Goal: Ask a question

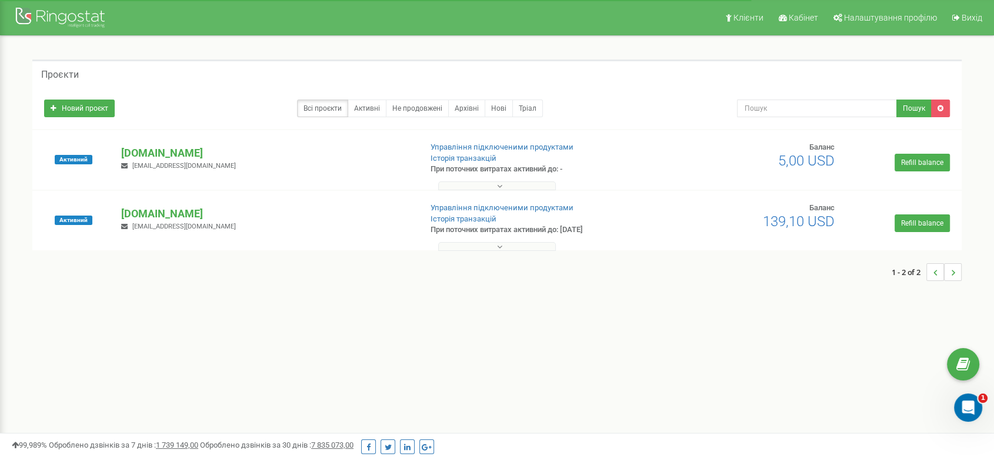
drag, startPoint x: 0, startPoint y: 0, endPoint x: 118, endPoint y: 145, distance: 187.0
click at [118, 145] on div "[DOMAIN_NAME] [EMAIL_ADDRESS][DOMAIN_NAME]" at bounding box center [266, 158] width 308 height 26
copy p "[DOMAIN_NAME]"
click at [186, 155] on p "[DOMAIN_NAME]" at bounding box center [266, 152] width 290 height 15
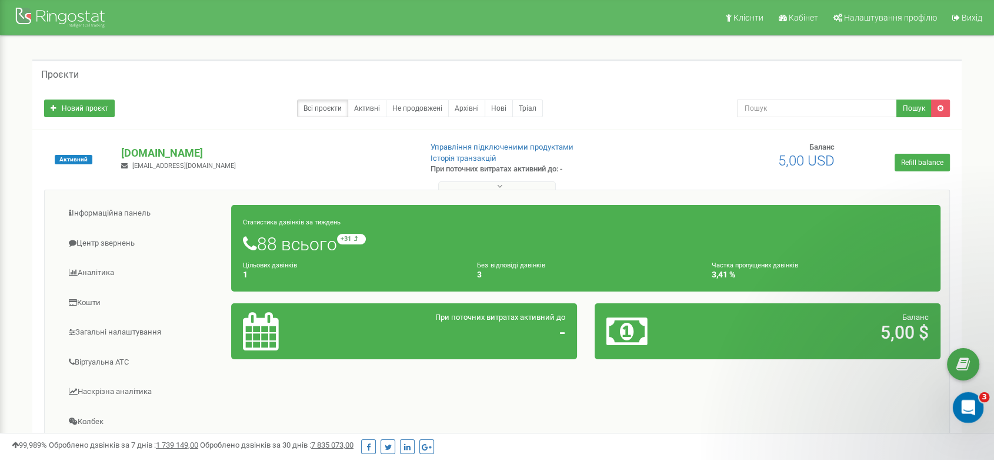
click at [965, 406] on icon "Відкрити програму для спілкування Intercom" at bounding box center [966, 405] width 19 height 19
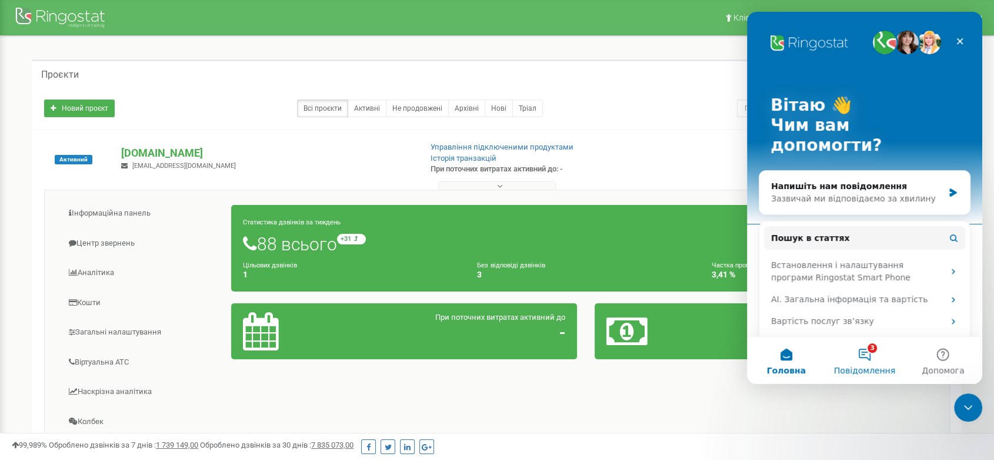
click at [869, 358] on button "3 Повідомлення" at bounding box center [864, 360] width 78 height 47
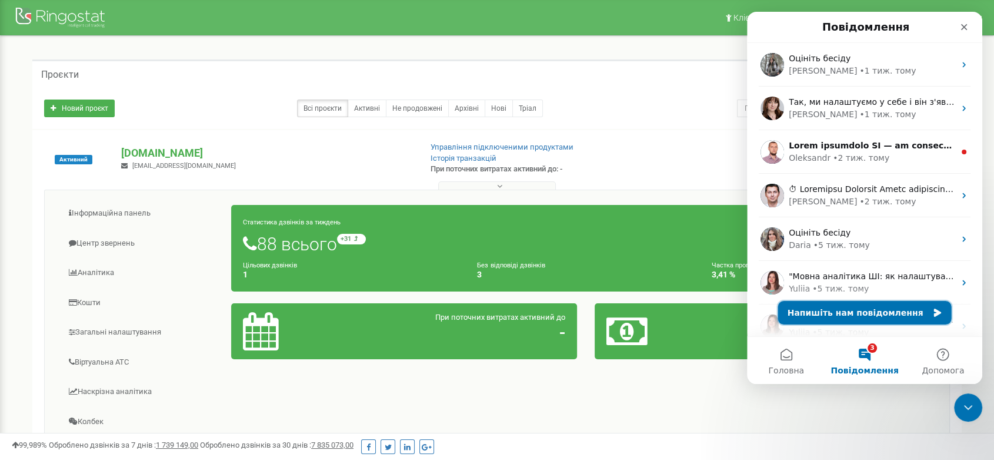
click at [856, 312] on button "Напишіть нам повідомлення" at bounding box center [865, 313] width 174 height 24
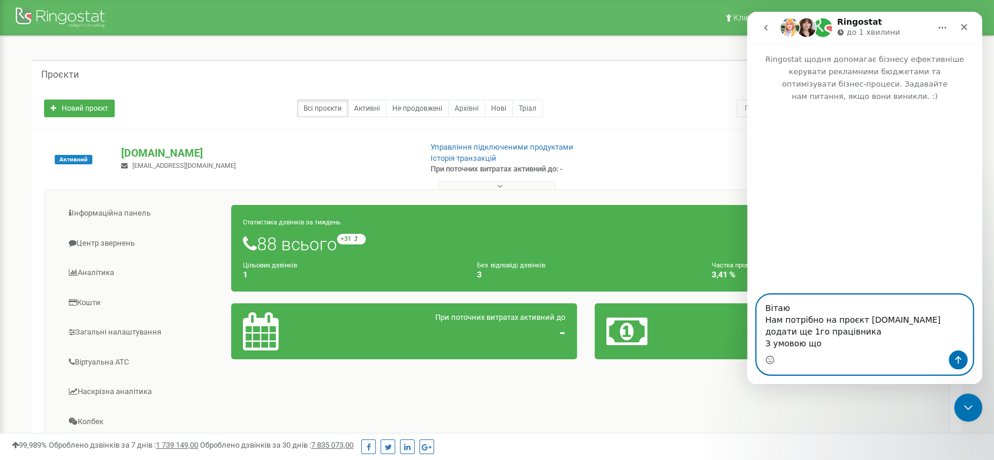
click at [833, 346] on textarea "Вітаю Нам потрібно на проєкт [DOMAIN_NAME] додати ще 1го працівника З умовою що" at bounding box center [864, 322] width 215 height 55
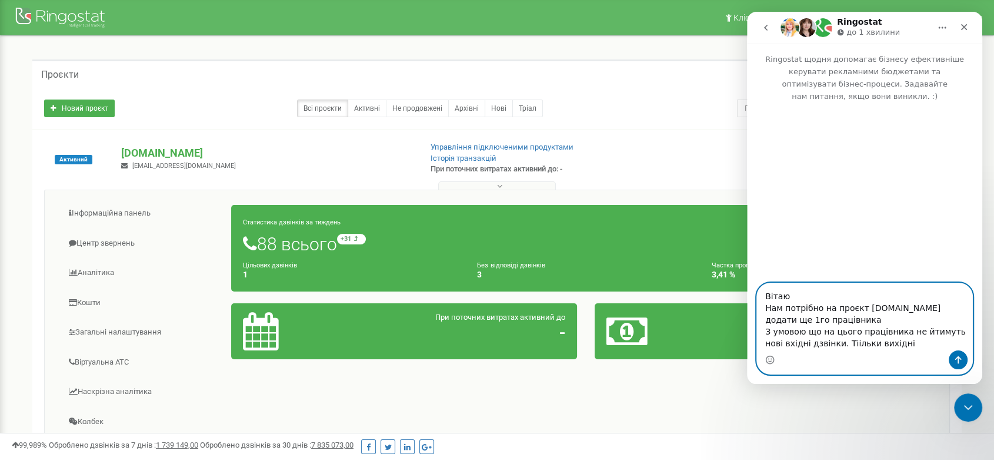
click at [830, 345] on textarea "Вітаю Нам потрібно на проєкт [DOMAIN_NAME] додати ще 1го працівника З умовою що…" at bounding box center [864, 316] width 215 height 67
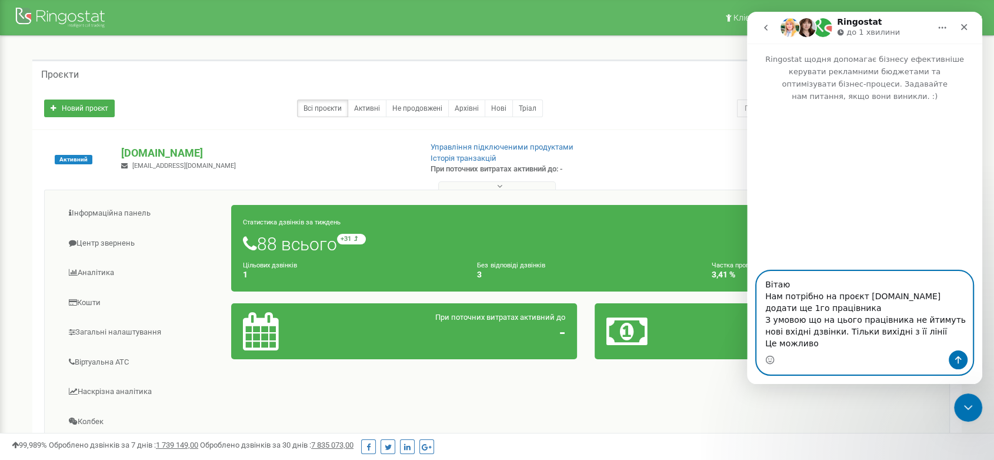
type textarea "Вітаю Нам потрібно на проєкт [DOMAIN_NAME] додати ще 1го працівника З умовою що…"
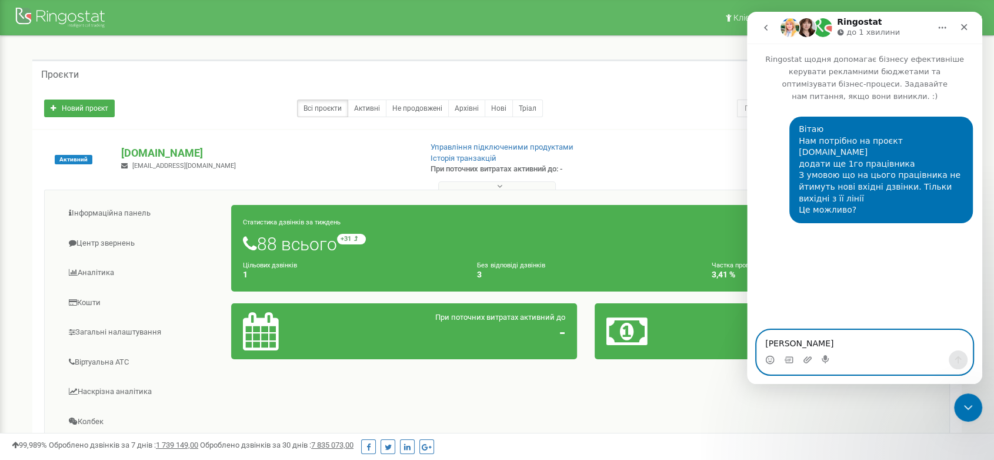
type textarea "[PERSON_NAME]"
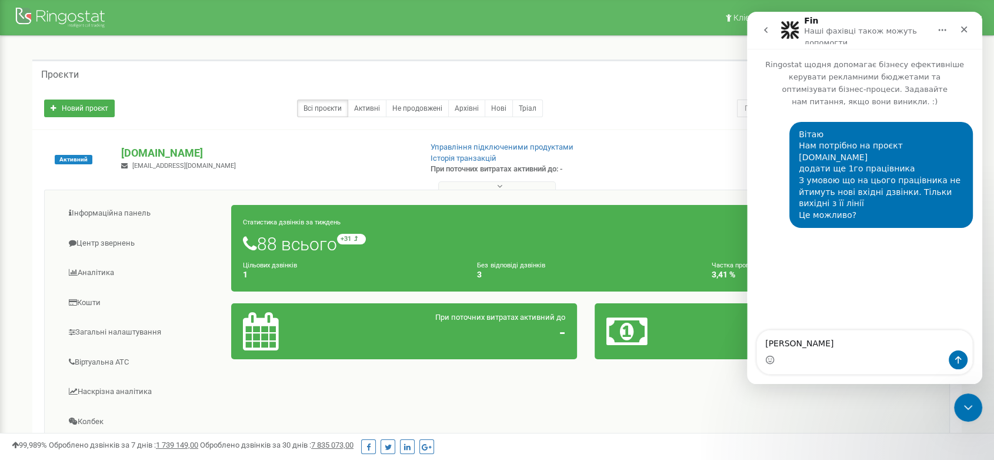
type textarea "[PERSON_NAME]"
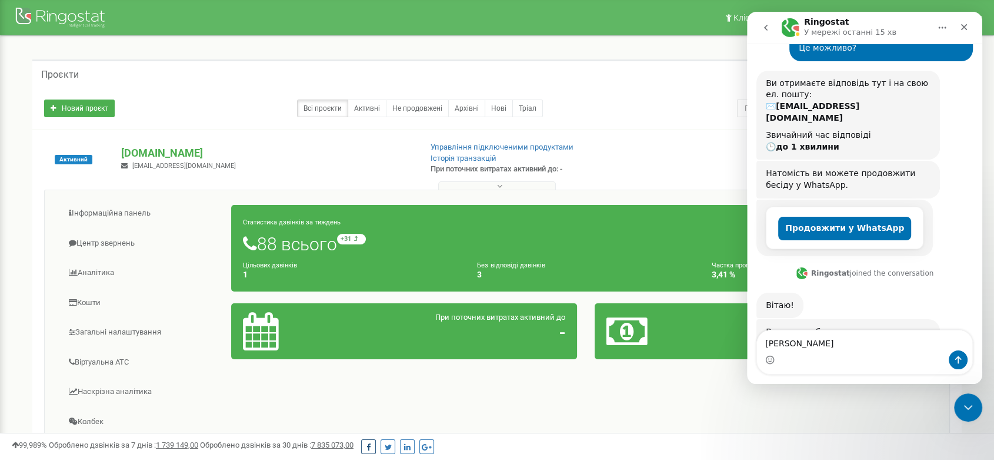
scroll to position [235, 0]
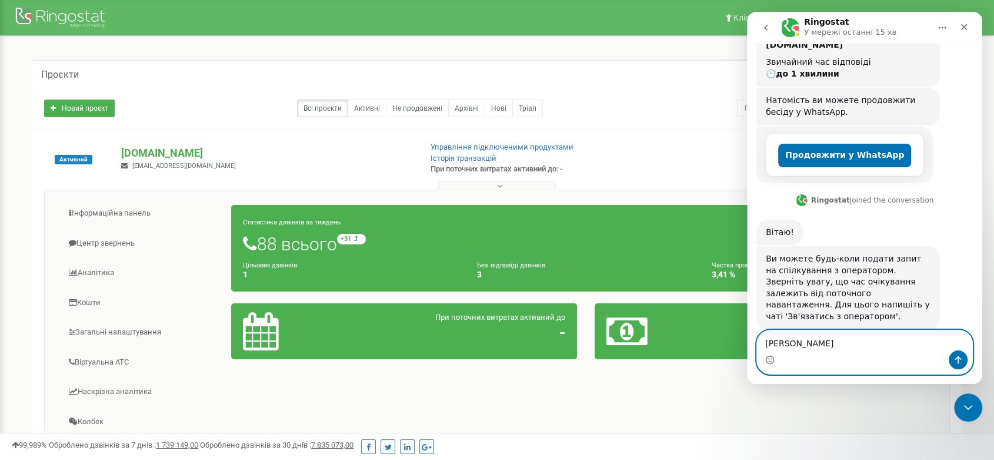
click at [837, 342] on textarea "[PERSON_NAME]" at bounding box center [864, 340] width 215 height 20
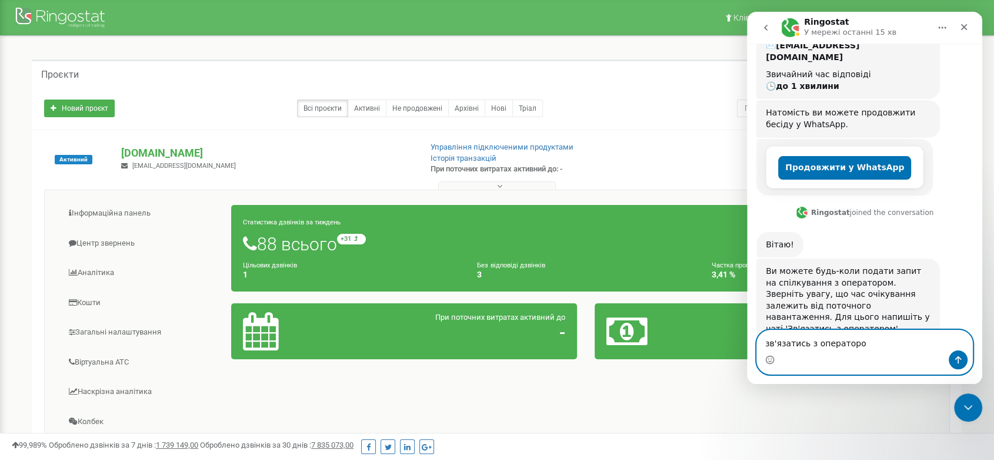
type textarea "зв'язатись з оператором"
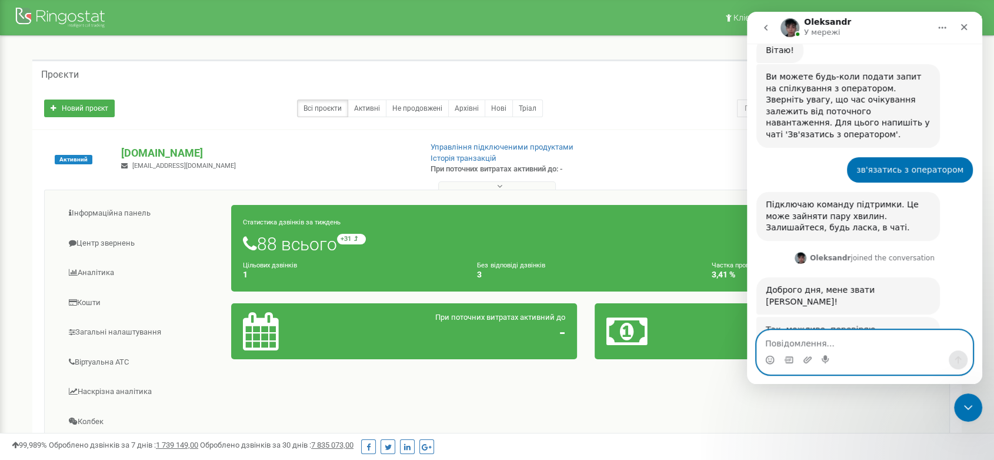
scroll to position [417, 0]
click at [826, 343] on textarea "Повідомлення..." at bounding box center [864, 340] width 215 height 20
paste textarea "[PERSON_NAME]"
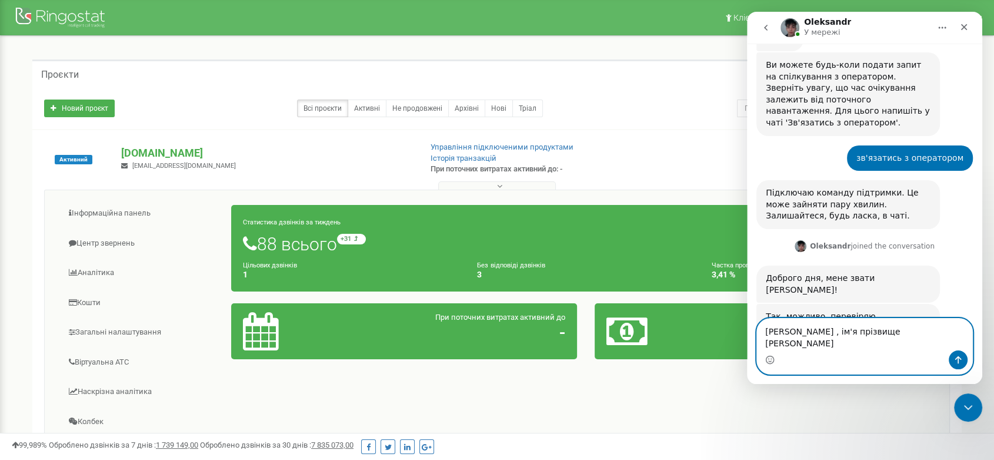
scroll to position [440, 0]
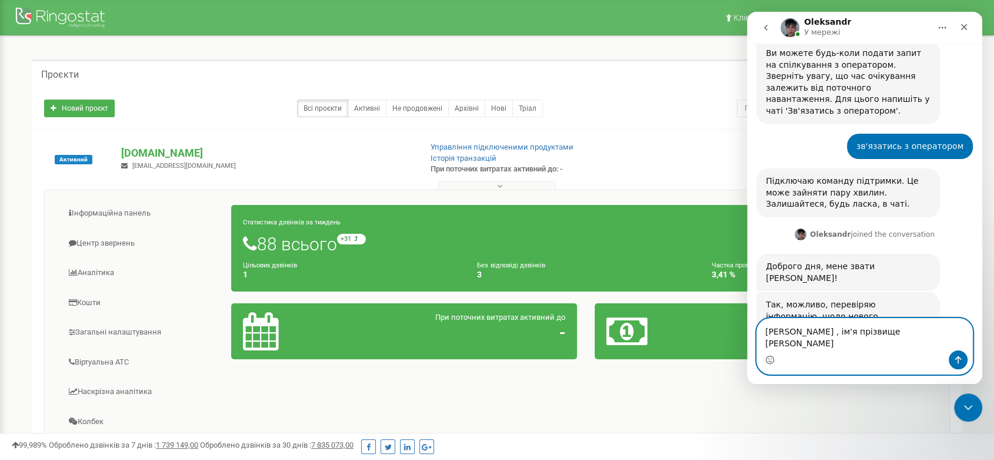
click at [844, 336] on textarea "[PERSON_NAME] , ім'я прізвище [PERSON_NAME]" at bounding box center [864, 334] width 215 height 32
paste textarea "[EMAIL_ADDRESS][DOMAIN_NAME]"
type textarea "[PERSON_NAME] , ім'я прізвище Пошта [EMAIL_ADDRESS][DOMAIN_NAME]"
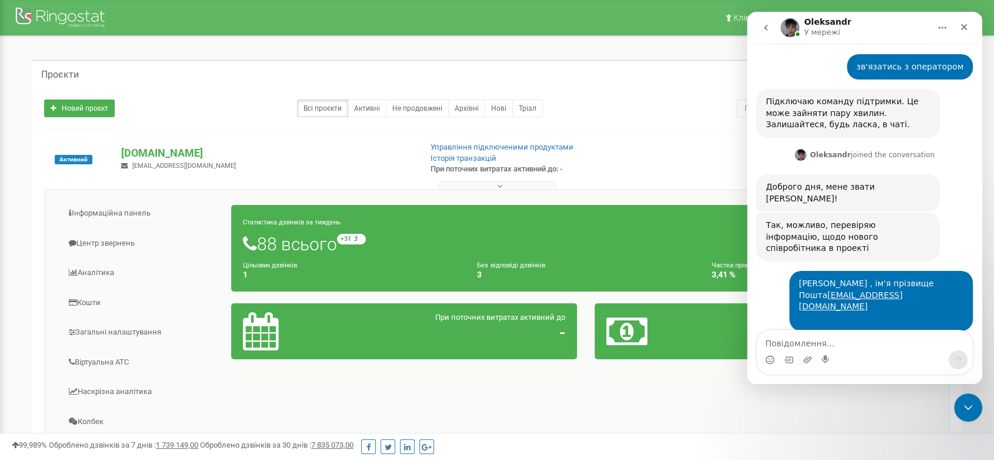
scroll to position [561, 0]
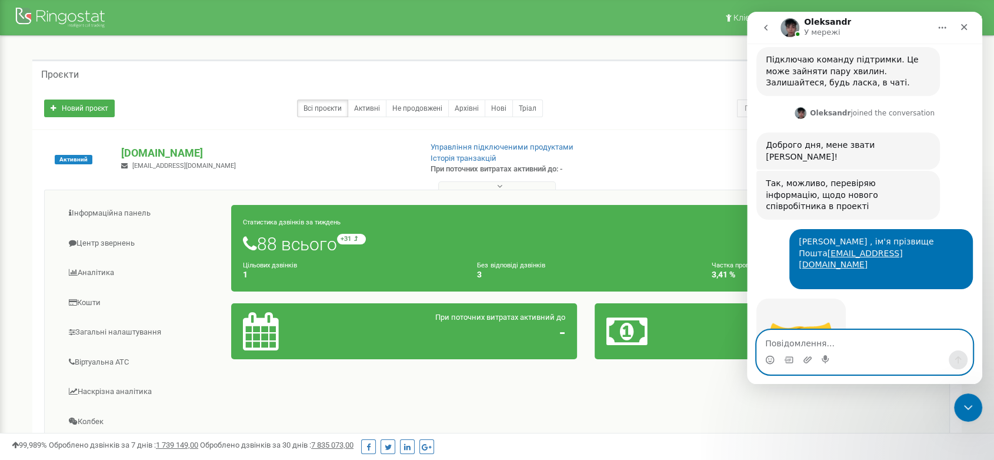
click at [850, 341] on textarea "Повідомлення..." at bounding box center [864, 340] width 215 height 20
type textarea "дякую, [PERSON_NAME])"
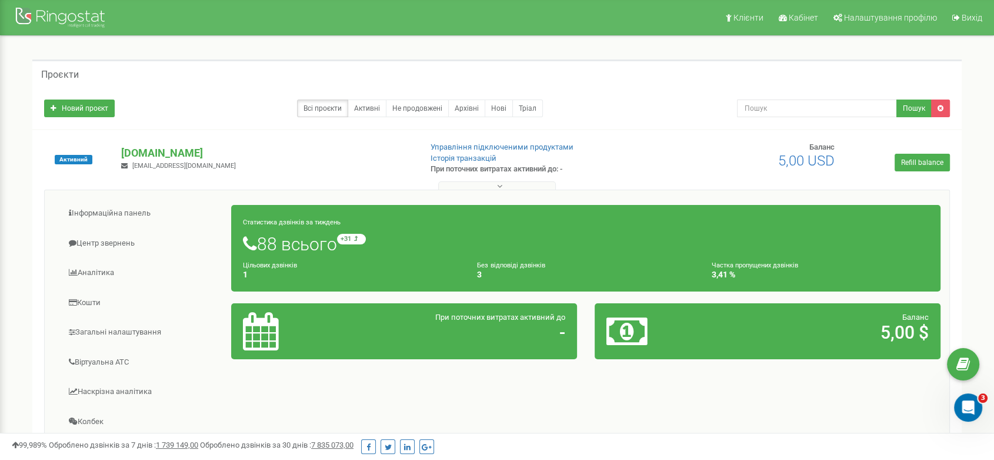
scroll to position [597, 0]
click at [978, 407] on div "Відкрити програму для спілкування Intercom" at bounding box center [966, 405] width 39 height 39
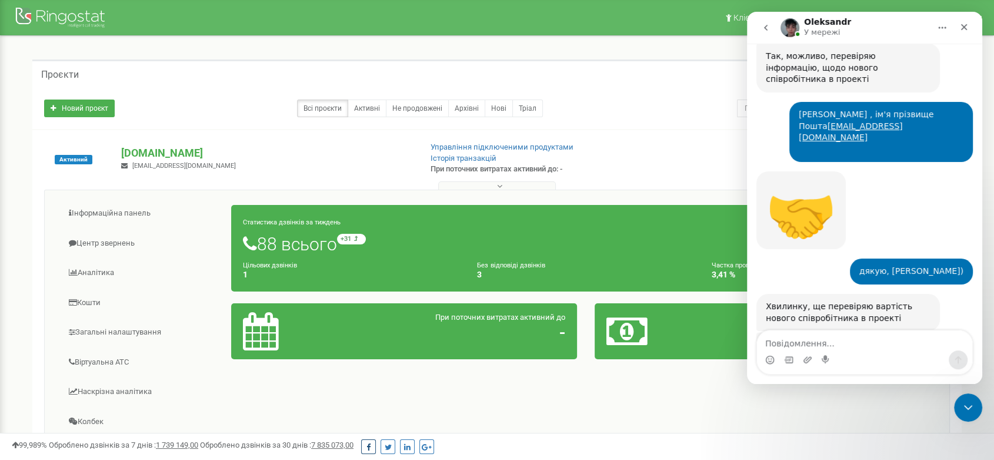
scroll to position [716, 0]
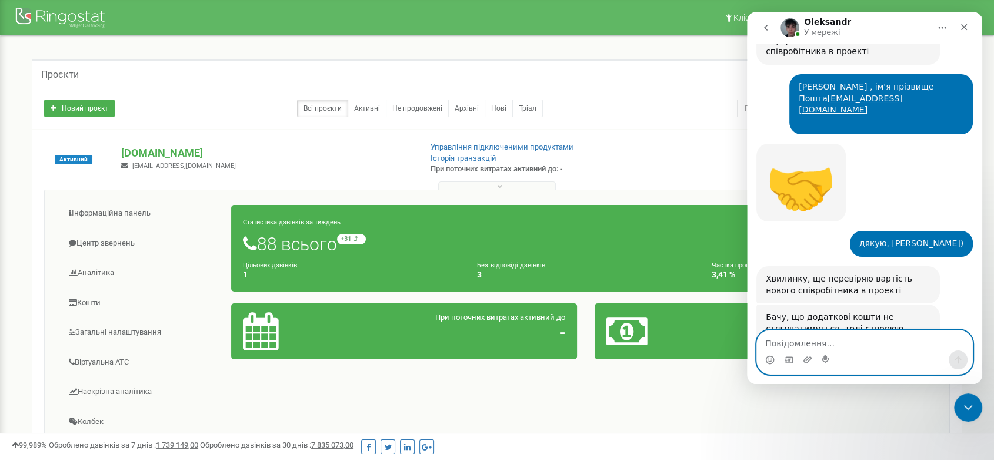
click at [827, 346] on textarea "Повідомлення..." at bounding box center [864, 340] width 215 height 20
type textarea "дякую"
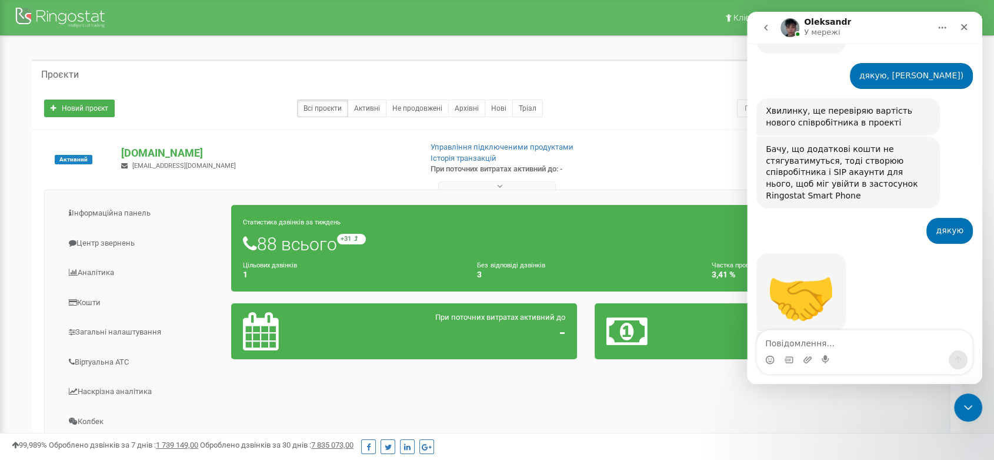
scroll to position [957, 0]
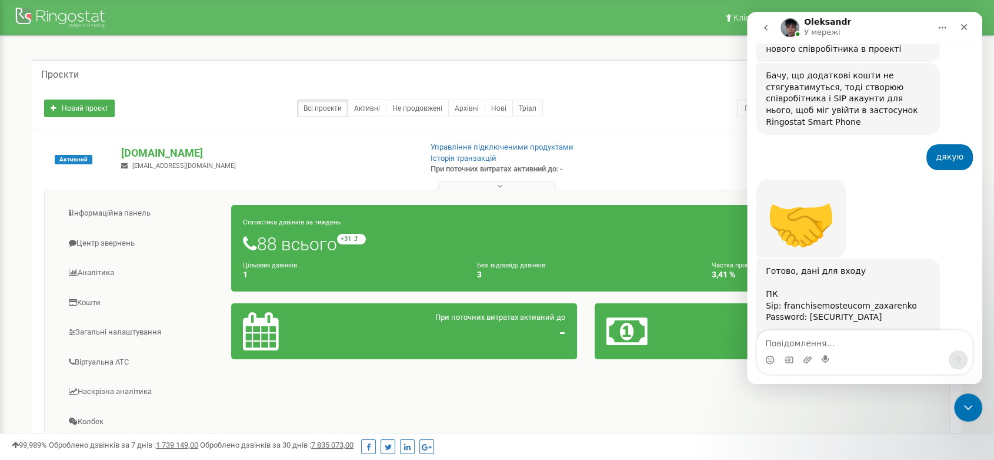
click at [877, 311] on div "Password: [SECURITY_DATA] Моб Sip: franchisemosteucom_zaxarenkomob" at bounding box center [848, 340] width 165 height 58
drag, startPoint x: 876, startPoint y: 294, endPoint x: 767, endPoint y: 225, distance: 129.0
click at [767, 265] on div "Готово, дані для входу ПК Sip: franchisemosteucom_zaxarenko Password: [SECURITY…" at bounding box center [848, 322] width 165 height 115
copy div "ПК Sip: franchisemosteucom_zaxarenko Password: [SECURITY_DATA] Моб Sip: franchi…"
click at [835, 311] on div "Password: [SECURITY_DATA] Моб Sip: franchisemosteucom_zaxarenkomob" at bounding box center [848, 340] width 165 height 58
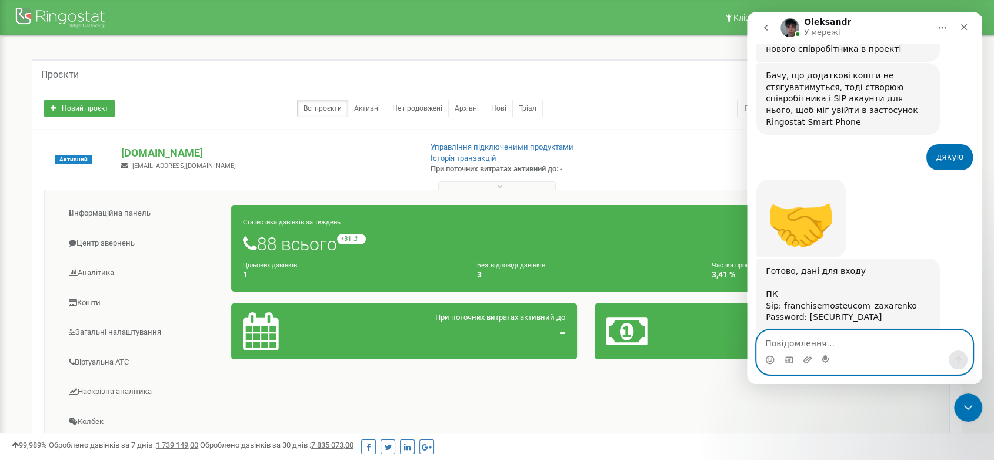
click at [857, 349] on textarea "Повідомлення..." at bounding box center [864, 340] width 215 height 20
type textarea "дякую"
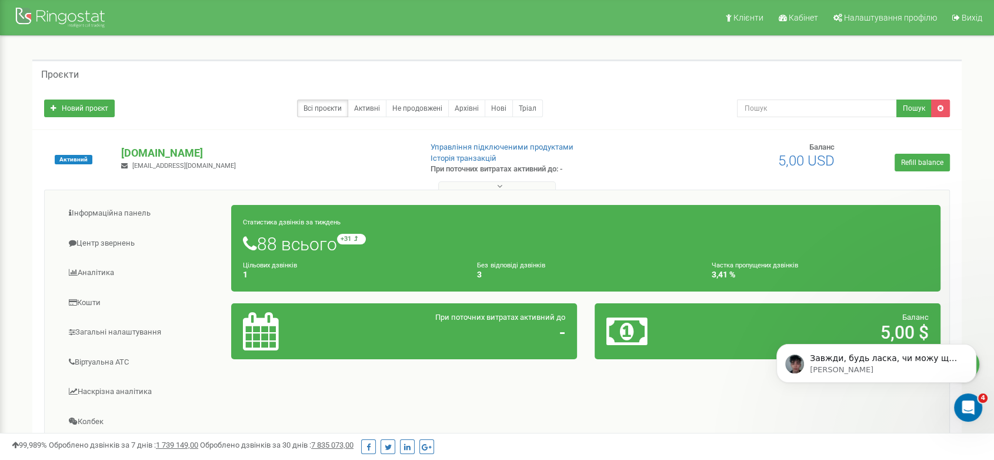
scroll to position [0, 0]
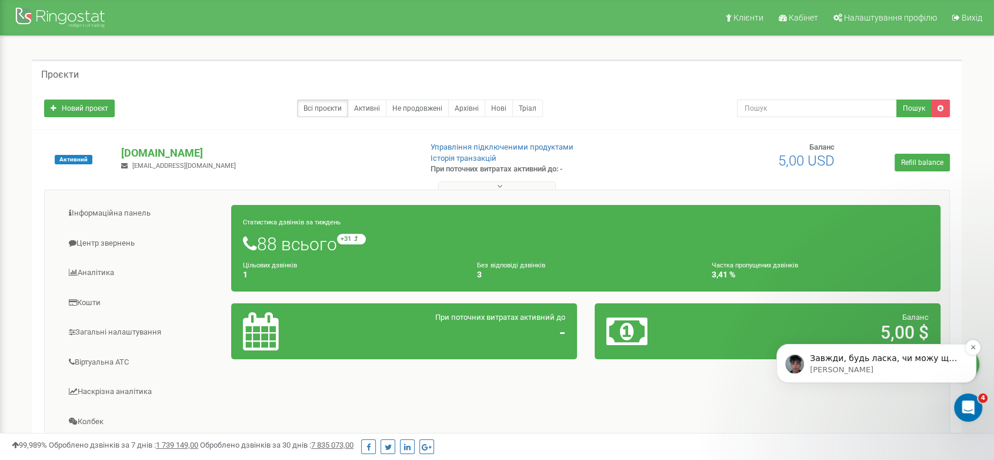
click at [862, 364] on p "[PERSON_NAME]" at bounding box center [886, 369] width 152 height 11
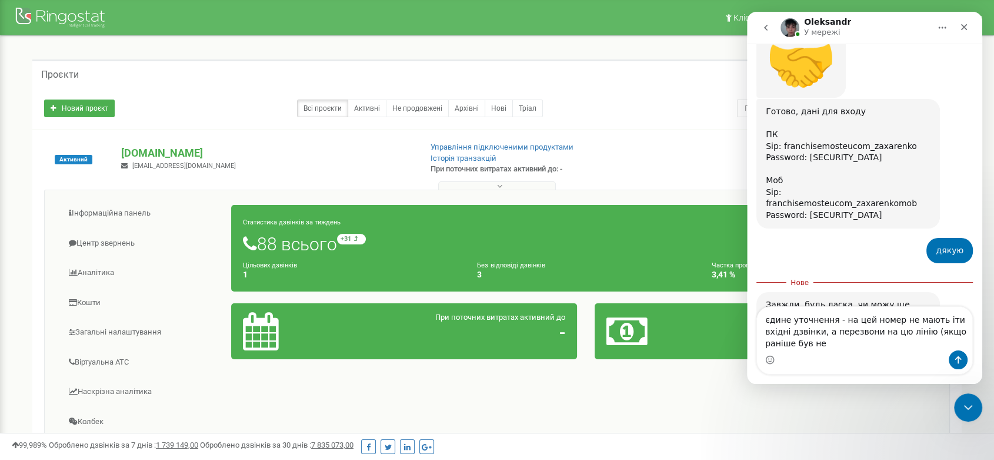
scroll to position [1127, 0]
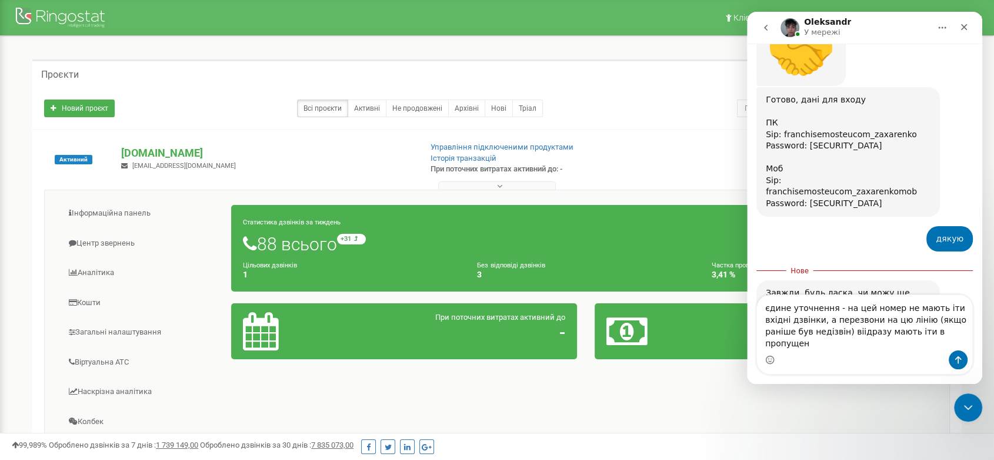
type textarea "єдине уточнення - на цей номер не мають іти вхідні дзвінки, а перезвони на цю л…"
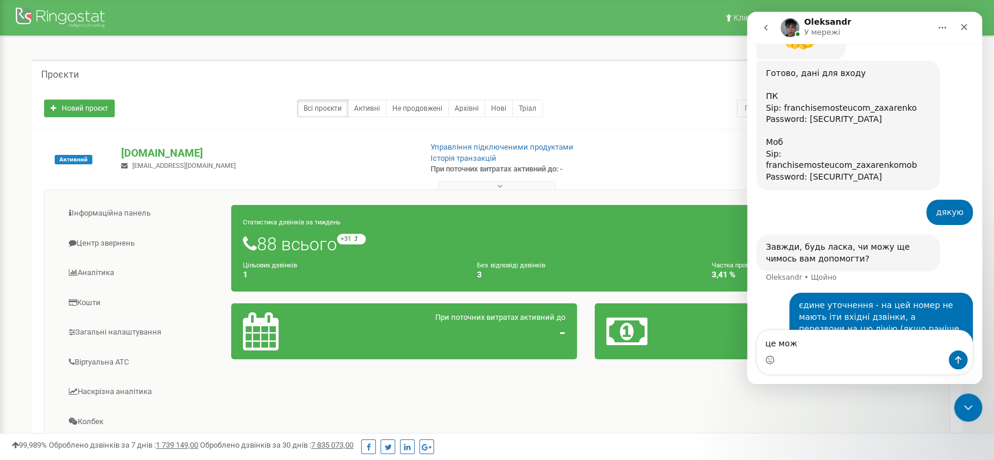
scroll to position [1109, 0]
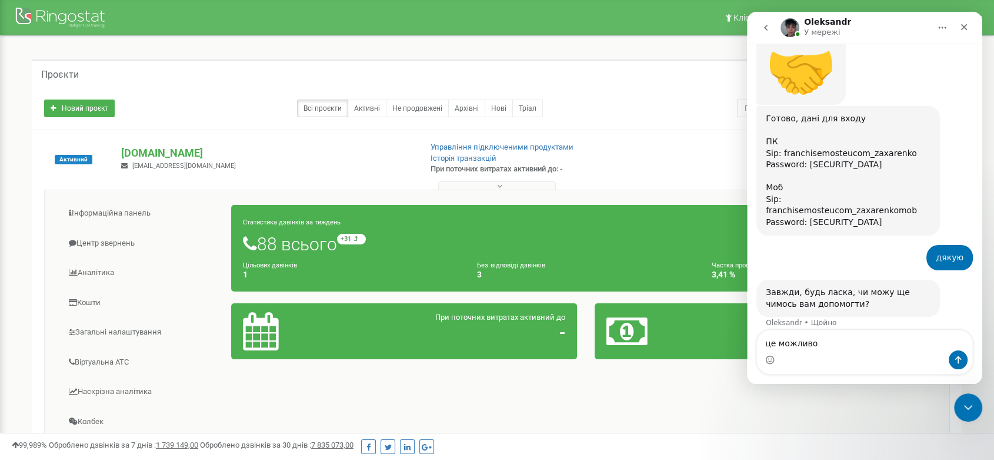
type textarea "це можливо?"
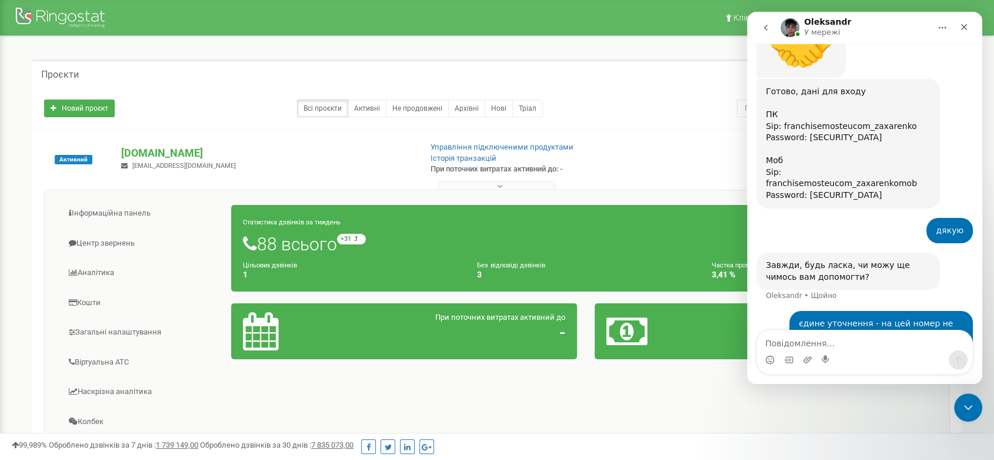
drag, startPoint x: 883, startPoint y: 238, endPoint x: 940, endPoint y: 254, distance: 59.4
click at [940, 318] on div "єдине уточнення - на цей номер не мають іти вхідні дзвінки, а перезвони на цю л…" at bounding box center [881, 347] width 165 height 58
click at [868, 334] on textarea "Повідомлення..." at bounding box center [864, 340] width 215 height 20
type textarea "М"
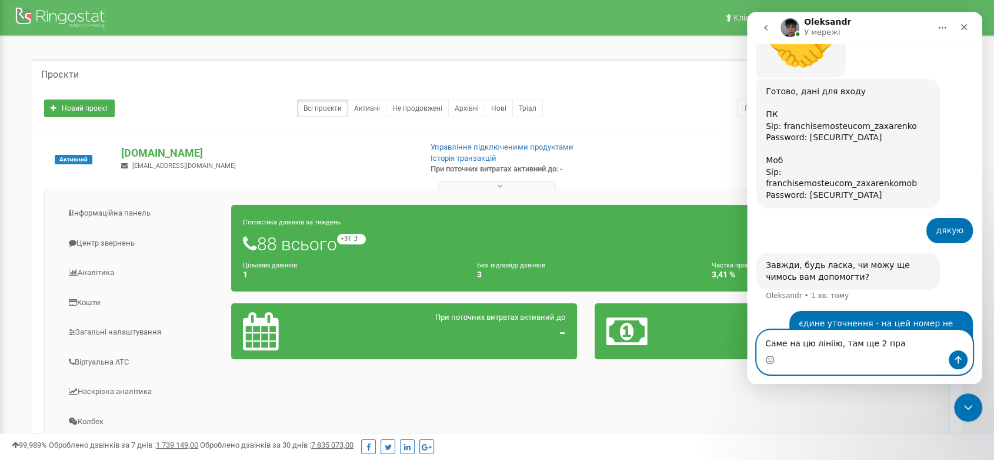
scroll to position [1181, 0]
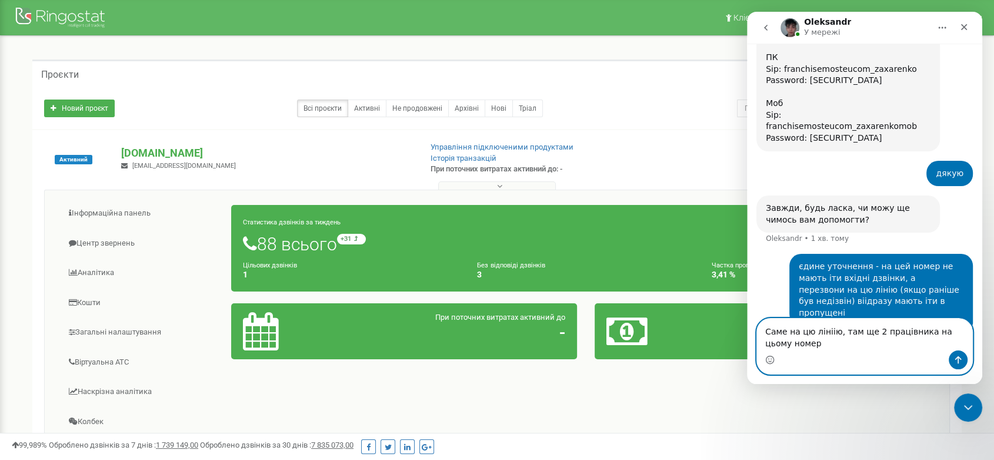
type textarea "Саме на цю лініію, там ще 2 працівника на цьому номері"
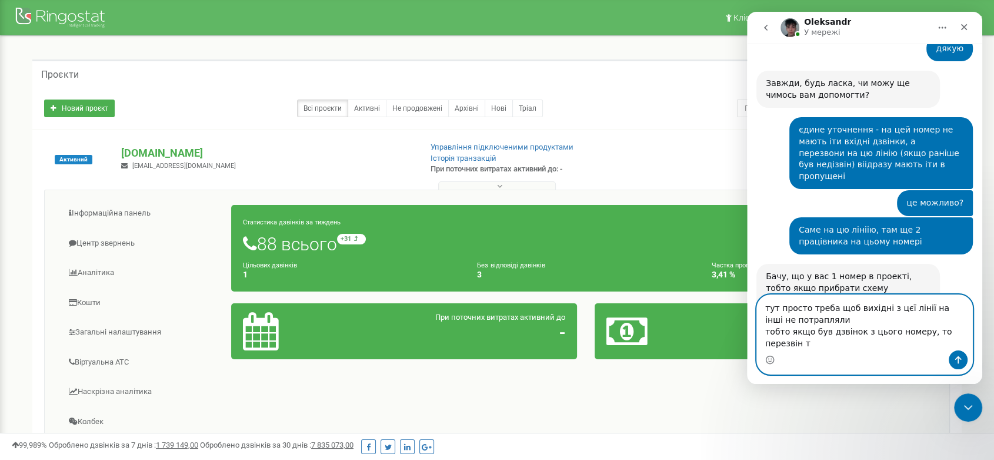
scroll to position [1329, 0]
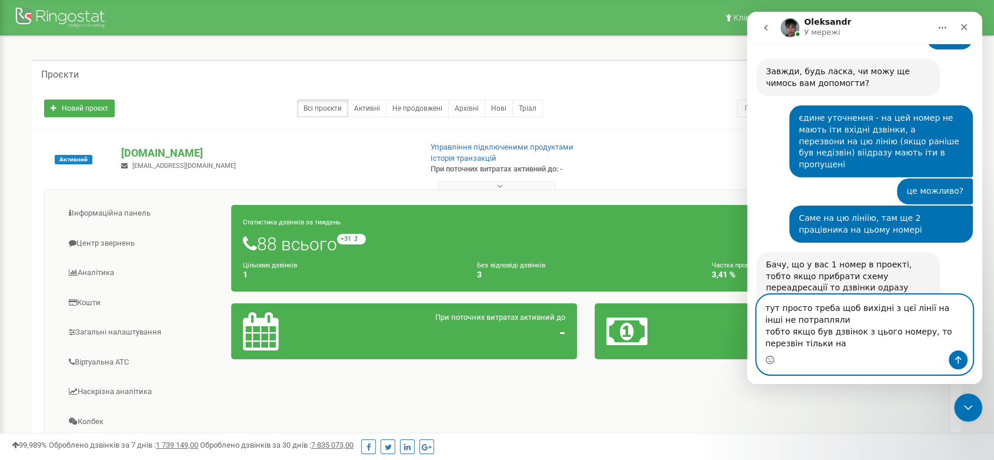
click at [906, 332] on textarea "тут просто треба щоб вихідні з цєї лінії на інші не потрапляли тобто якщо був д…" at bounding box center [864, 322] width 215 height 55
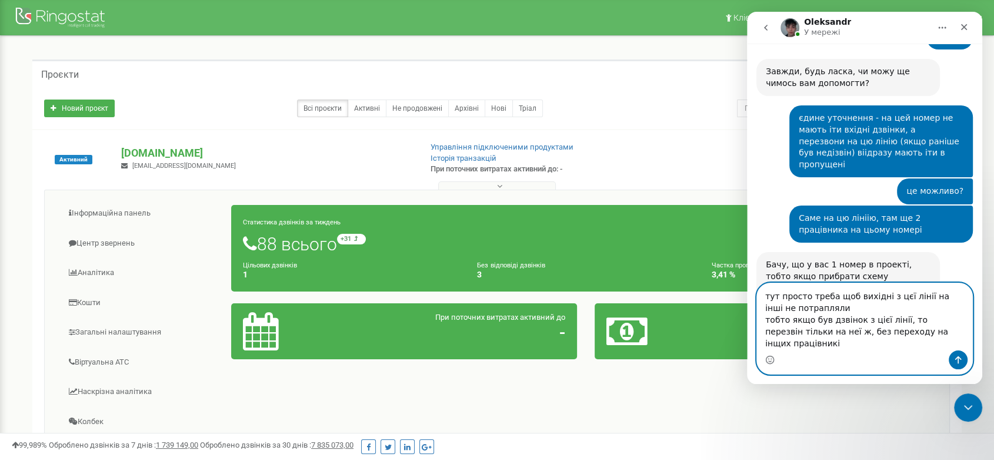
type textarea "тут просто треба щоб вихідні з цєї лінії на інші не потрапляли тобто якщо був д…"
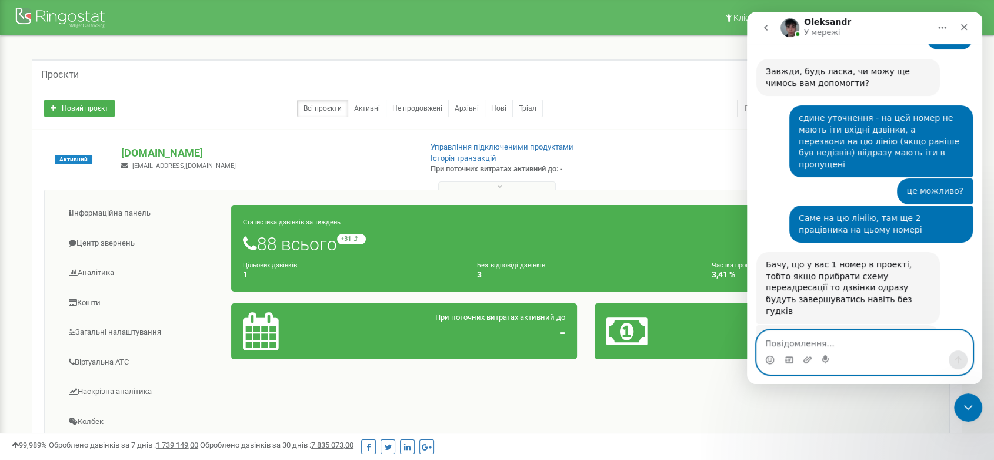
scroll to position [1374, 0]
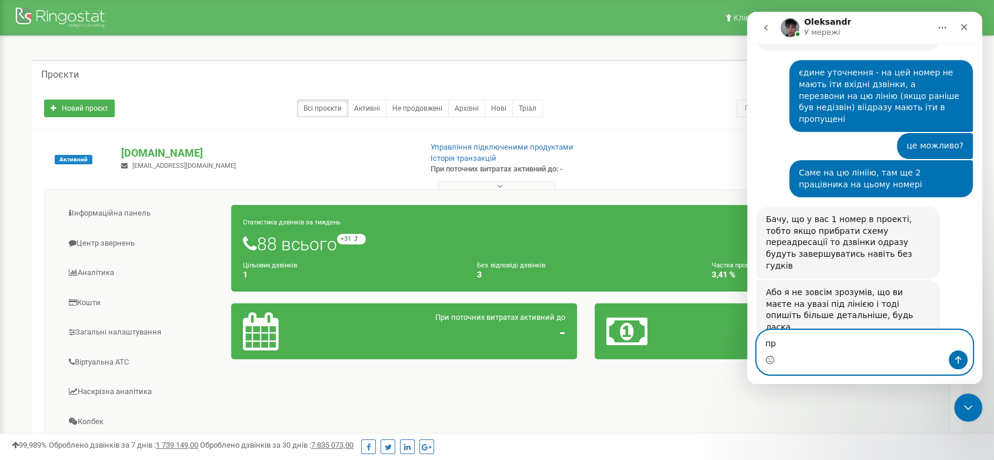
type textarea "п"
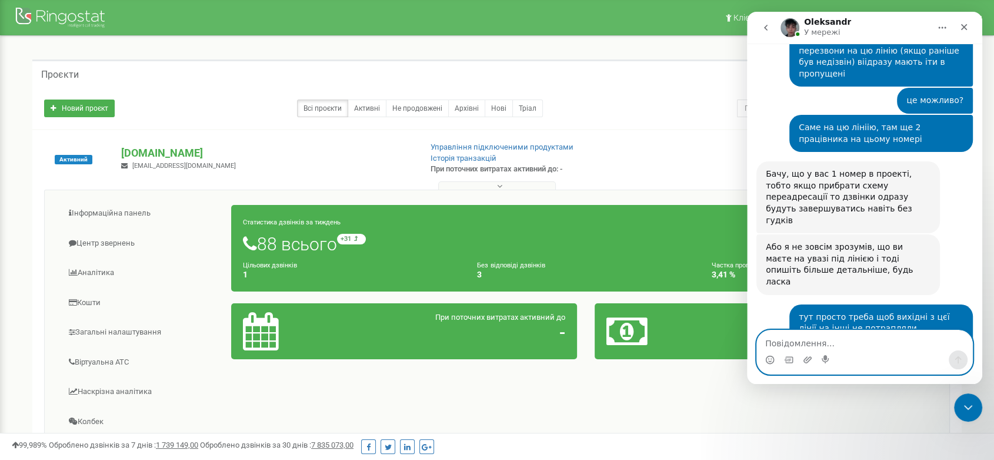
scroll to position [1422, 0]
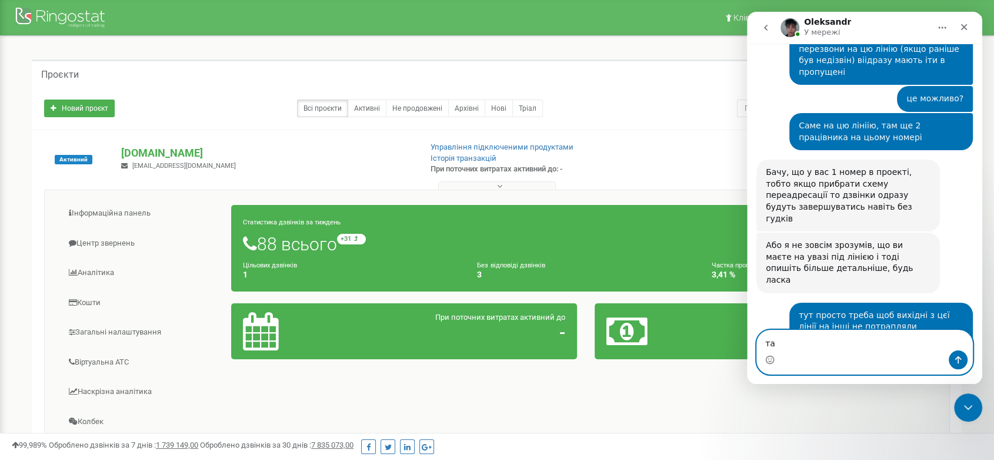
type textarea "так"
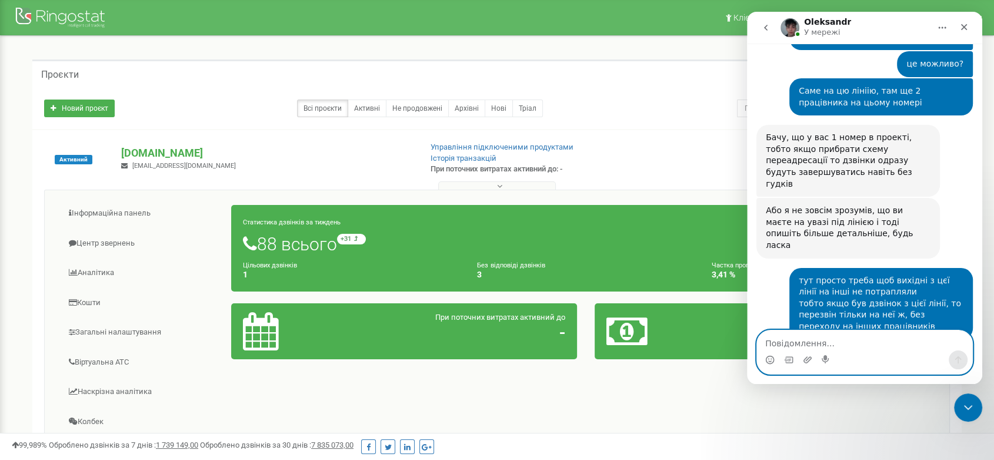
type textarea "у"
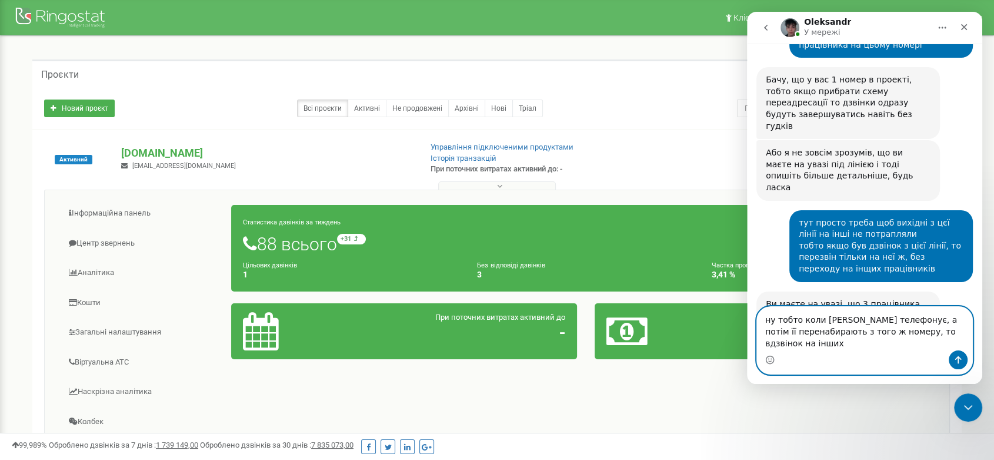
scroll to position [1525, 0]
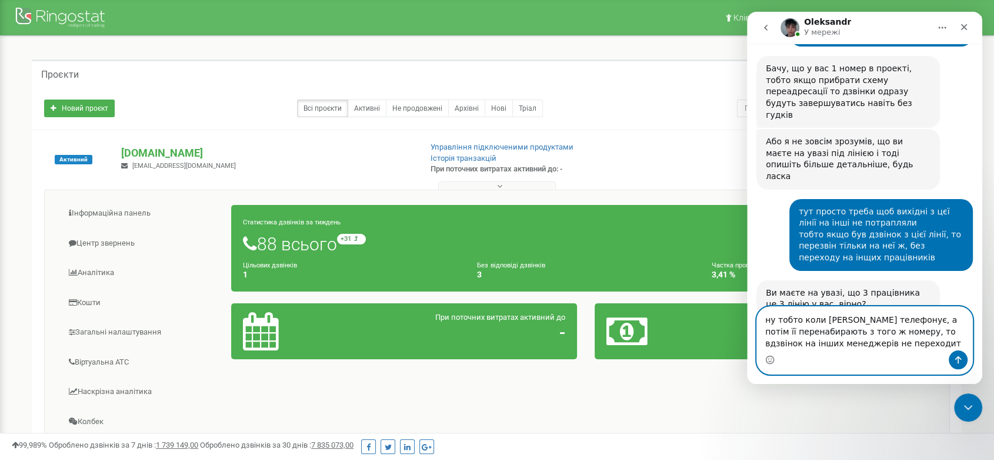
type textarea "ну тобто коли [PERSON_NAME] телефонує, а потім її перенабирають з того ж номеру…"
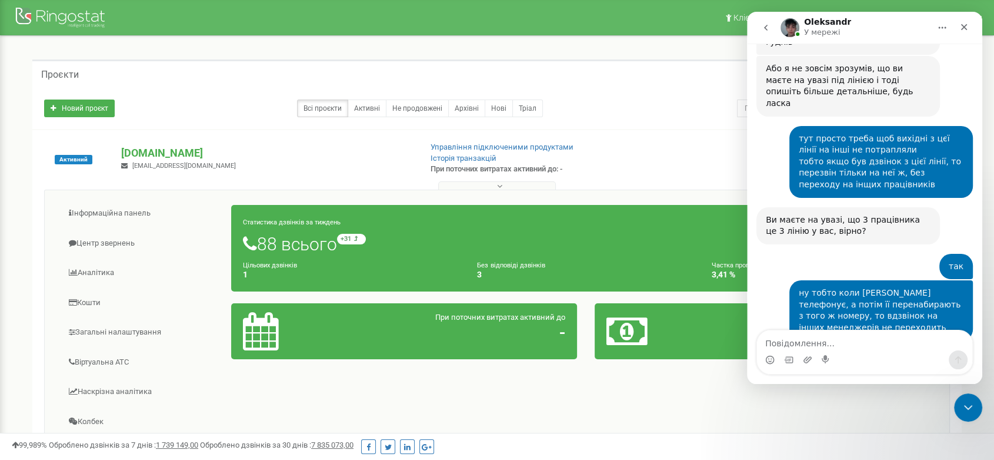
scroll to position [1553, 0]
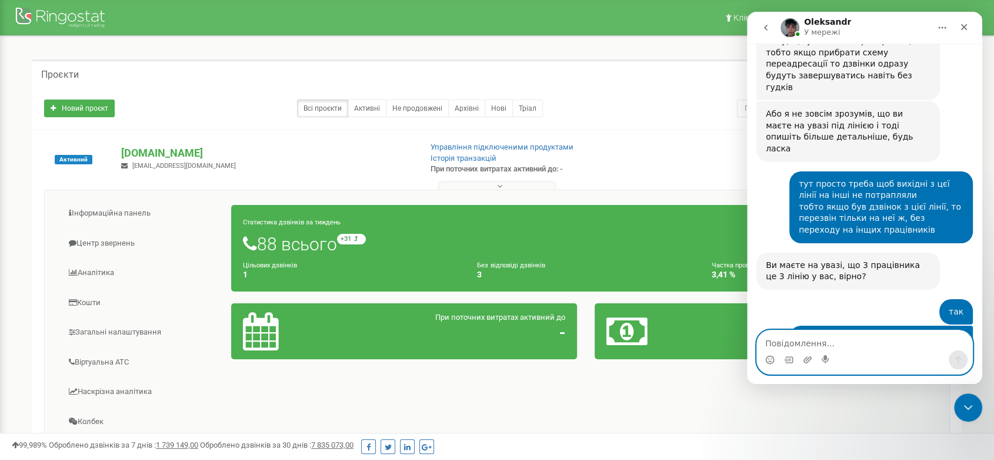
click at [810, 339] on textarea "Повідомлення..." at bounding box center [864, 340] width 215 height 20
paste textarea "ми придбаємо окремий номер"
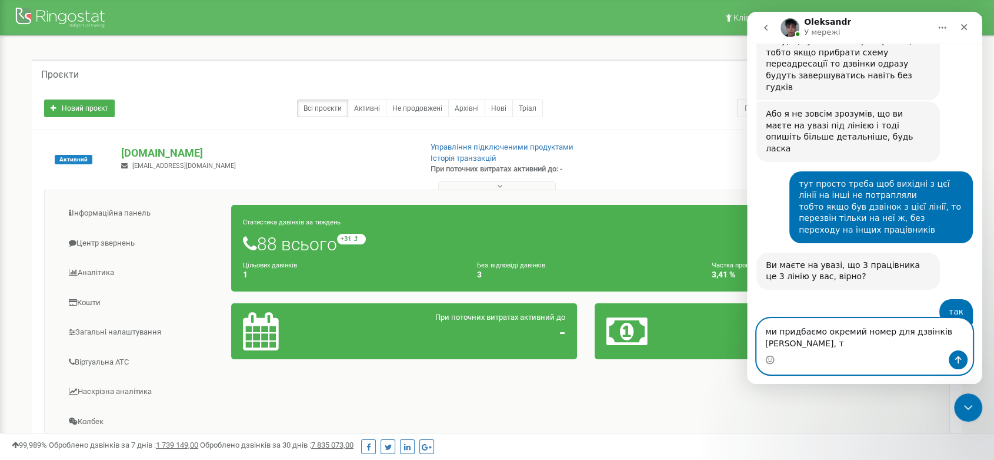
scroll to position [1564, 0]
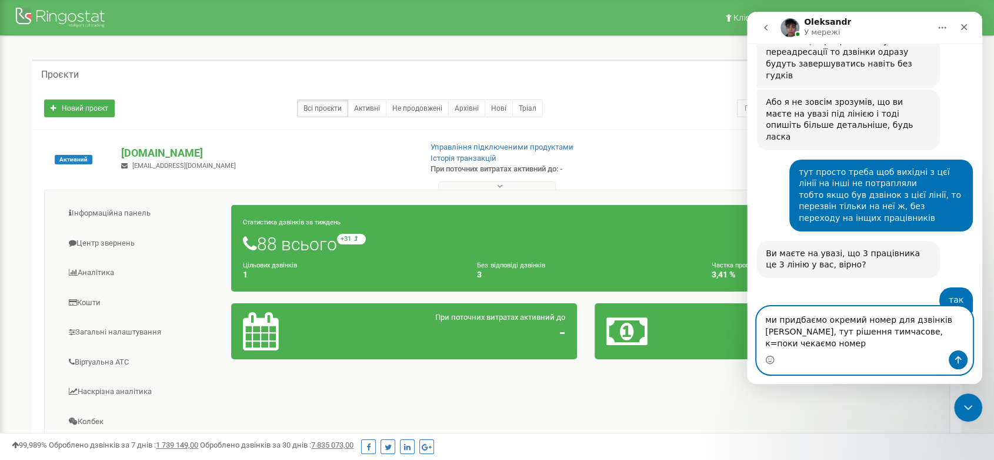
click at [861, 347] on textarea "ми придбаємо окремий номер для дзвінків [PERSON_NAME], тут рішення тимчасове, к…" at bounding box center [864, 329] width 215 height 44
type textarea "ми придбаємо окремий номер для дзвінків [PERSON_NAME], тут рішення тимчасове, п…"
click at [943, 344] on textarea "ми придбаємо окремий номер для дзвінків [PERSON_NAME], тут рішення тимчасове, п…" at bounding box center [864, 329] width 215 height 44
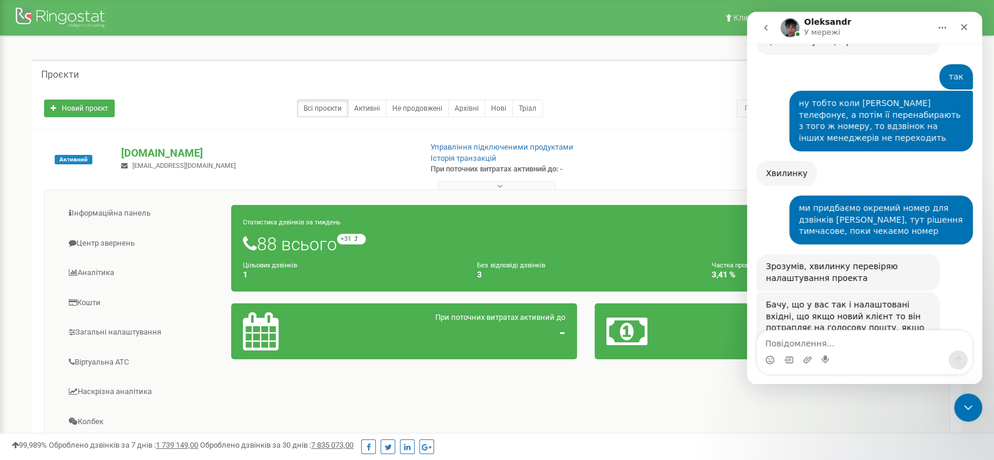
scroll to position [1780, 0]
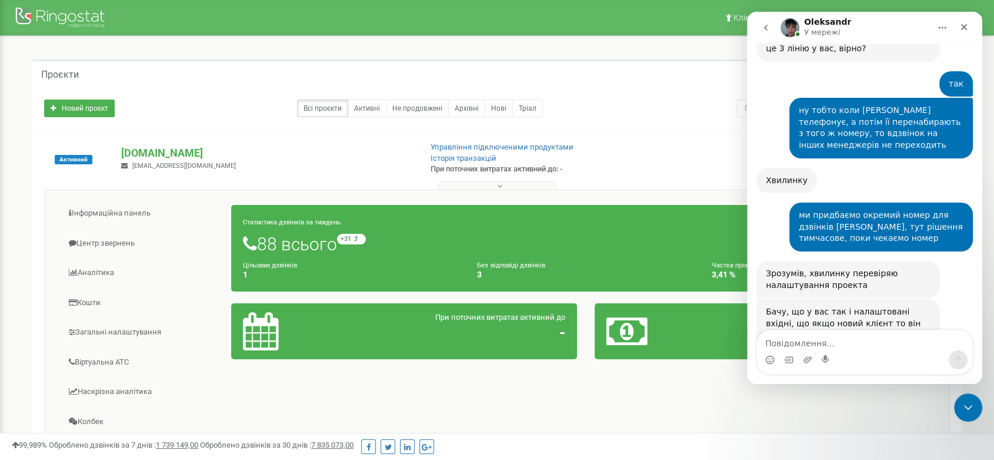
click at [937, 395] on div "Тільки підкажіть [PERSON_NAME] це [PERSON_NAME] в CRM? [GEOGRAPHIC_DATA][PERSON…" at bounding box center [849, 413] width 184 height 37
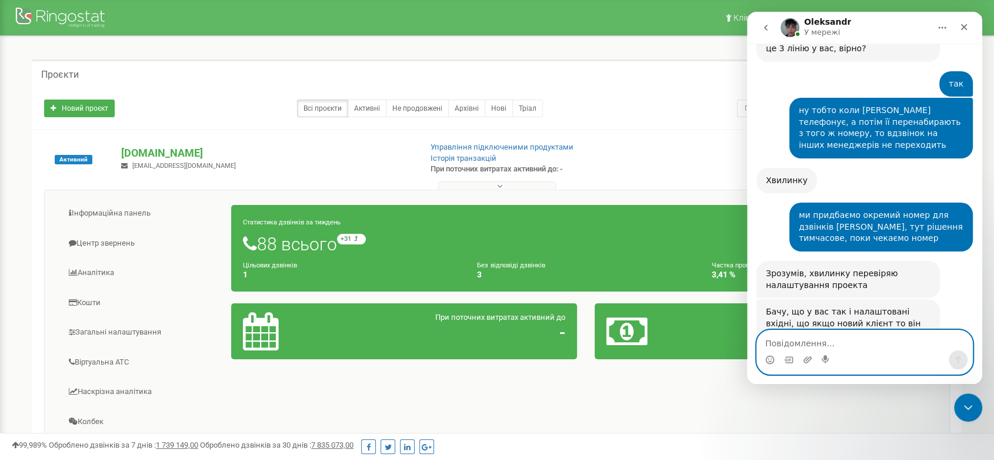
click at [826, 347] on textarea "Повідомлення..." at bounding box center [864, 340] width 215 height 20
type textarea "чудово, дуже дякую"
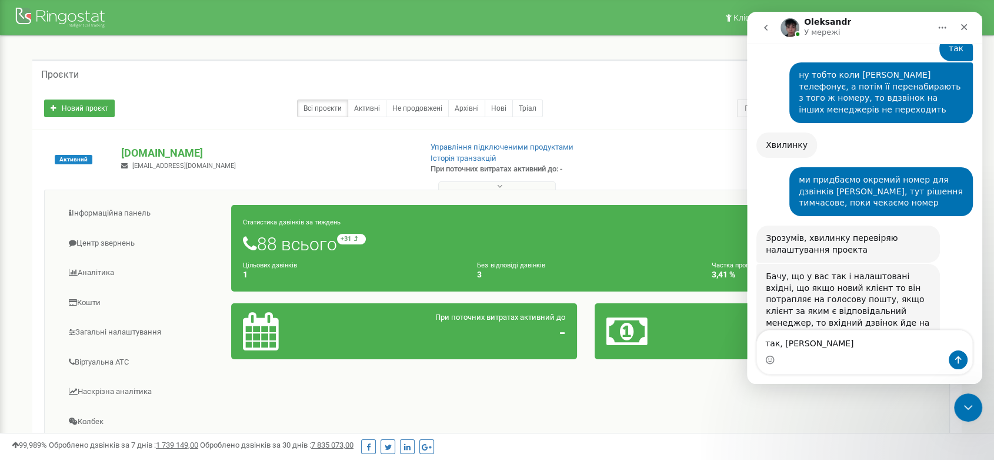
drag, startPoint x: 822, startPoint y: 256, endPoint x: 799, endPoint y: 255, distance: 23.0
click at [799, 367] on div "Тільки підкажіть [PERSON_NAME] це [PERSON_NAME] в CRM?" at bounding box center [848, 378] width 165 height 23
copy div "в CRM"
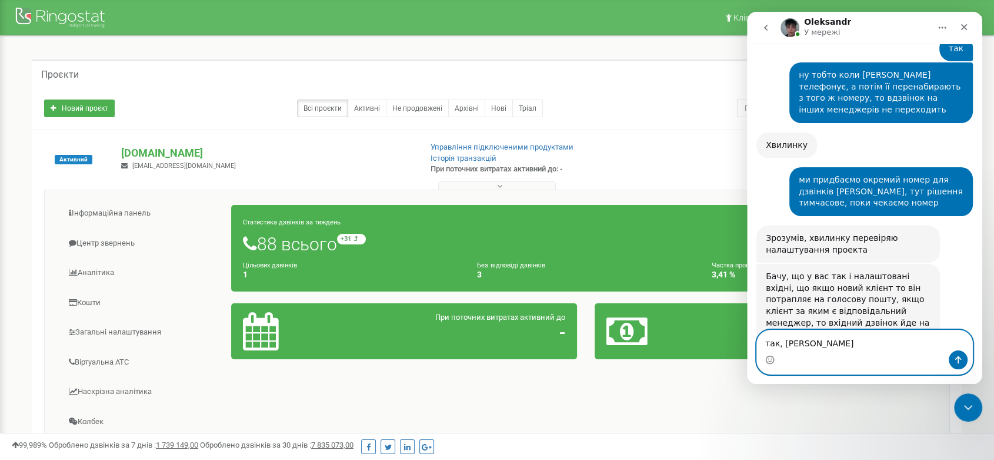
click at [825, 348] on textarea "так, [PERSON_NAME]" at bounding box center [864, 340] width 215 height 20
paste textarea "в CRM"
type textarea "так, [PERSON_NAME] в CRM"
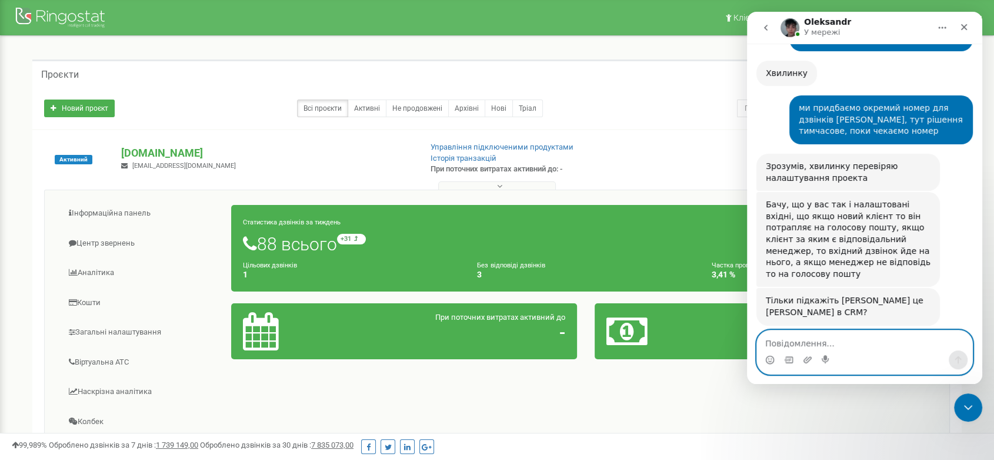
scroll to position [1889, 0]
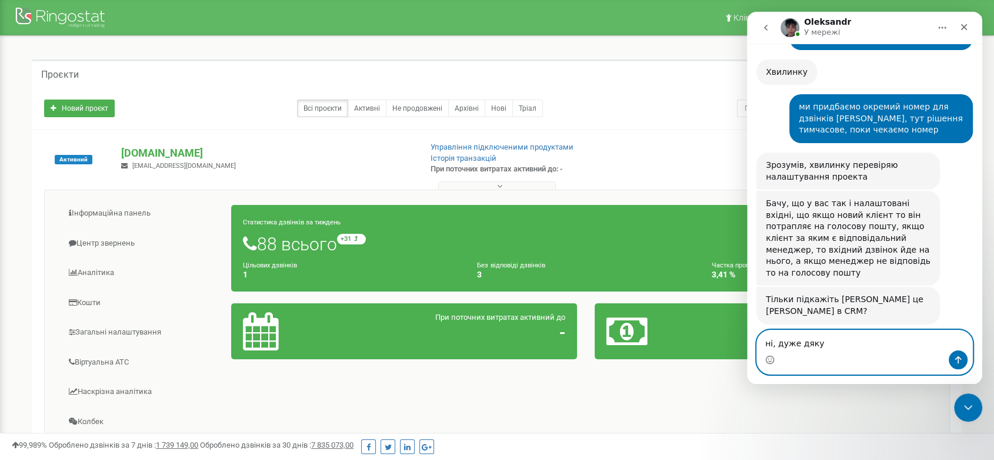
type textarea "ні, дуже дякую"
